Goal: Task Accomplishment & Management: Complete application form

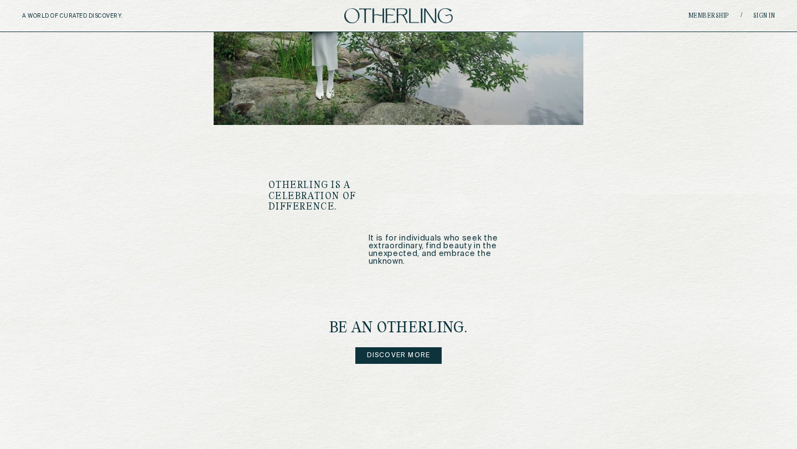
scroll to position [1350, 0]
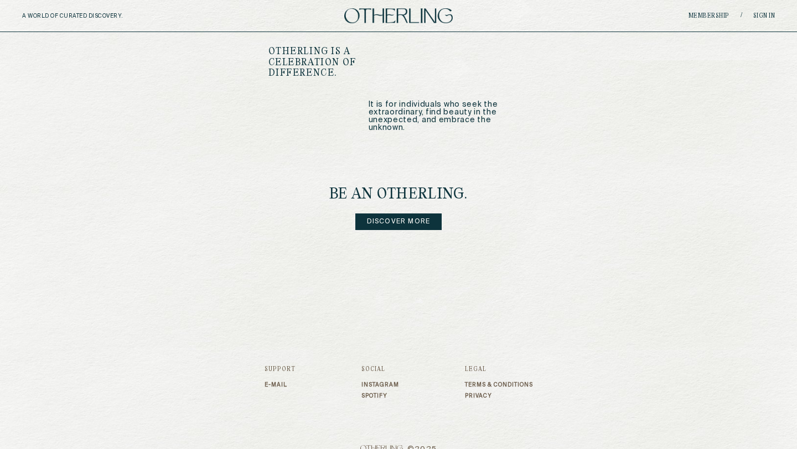
click at [417, 214] on link "Discover more" at bounding box center [398, 222] width 87 height 17
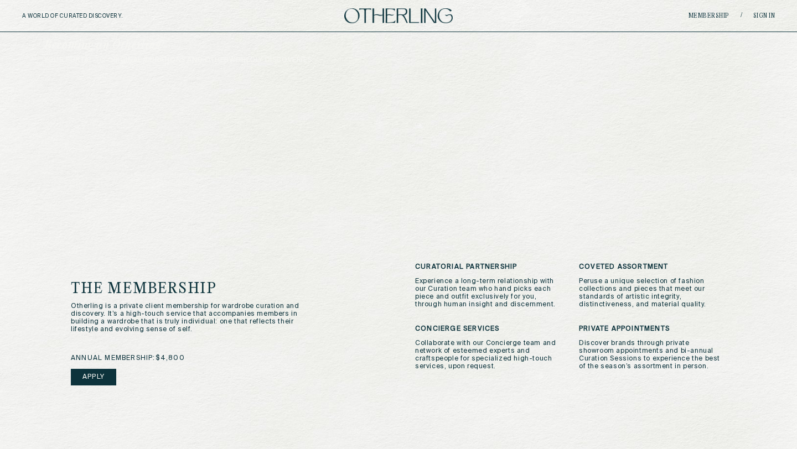
scroll to position [127, 0]
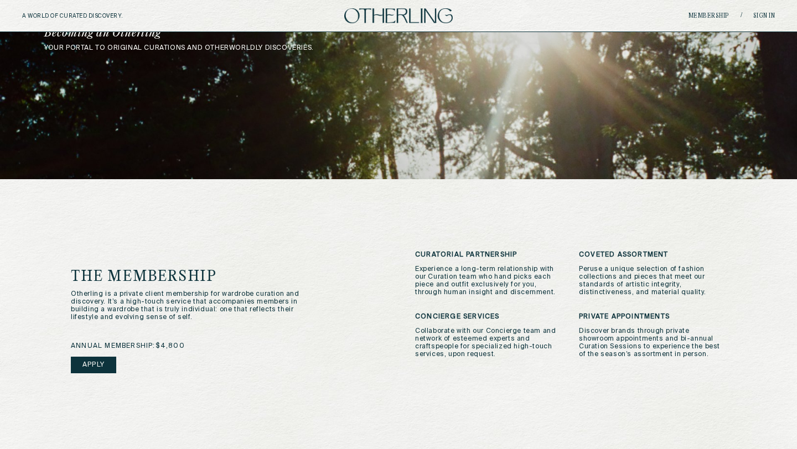
click at [100, 363] on link "Apply" at bounding box center [93, 365] width 45 height 17
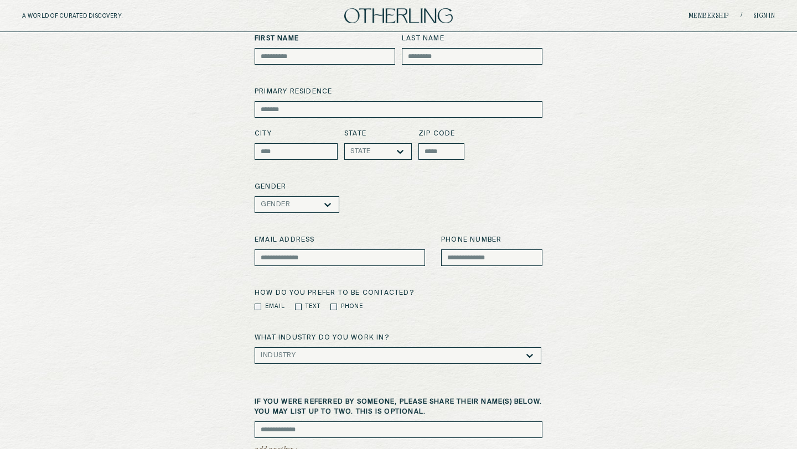
scroll to position [210, 0]
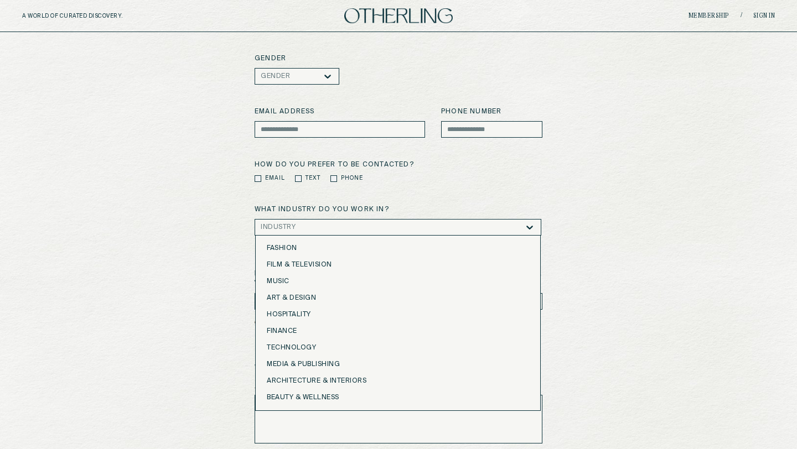
click at [274, 225] on div "Industry" at bounding box center [278, 228] width 35 height 8
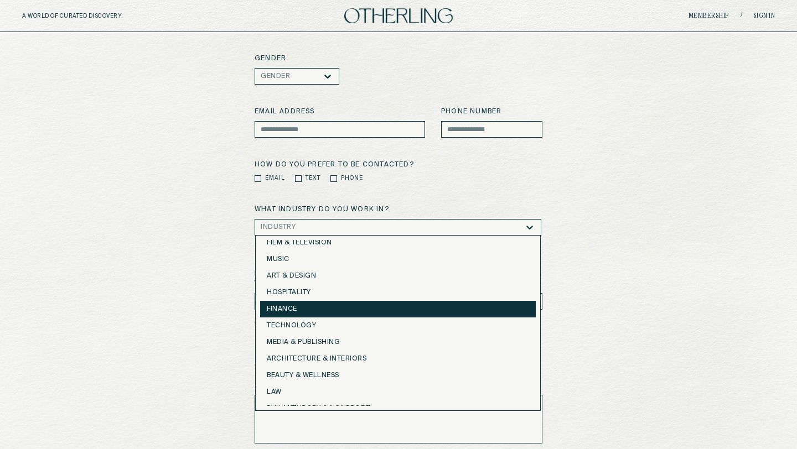
scroll to position [0, 0]
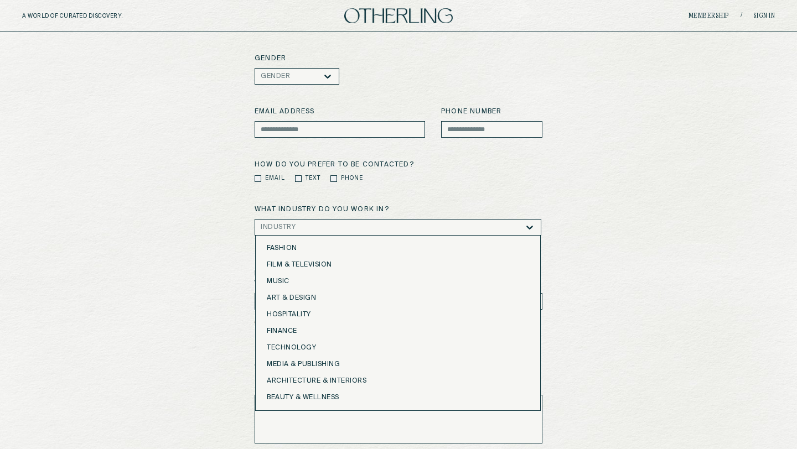
click at [223, 319] on div "First Name Last Name primary residence City State State zip code Gender Gender …" at bounding box center [398, 198] width 753 height 587
